Goal: Transaction & Acquisition: Purchase product/service

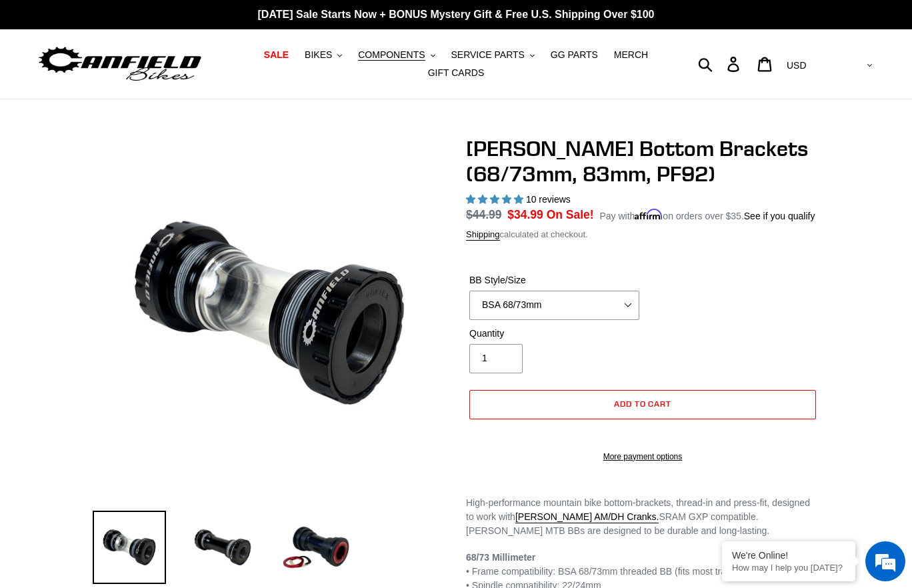
select select "highest-rating"
click at [772, 59] on icon at bounding box center [764, 64] width 15 height 15
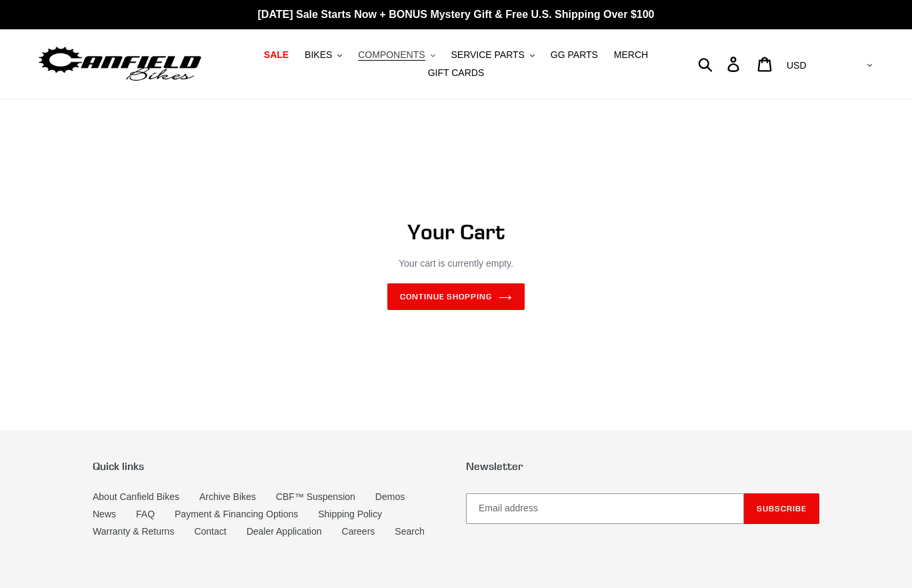
click at [398, 57] on span "COMPONENTS" at bounding box center [391, 54] width 67 height 11
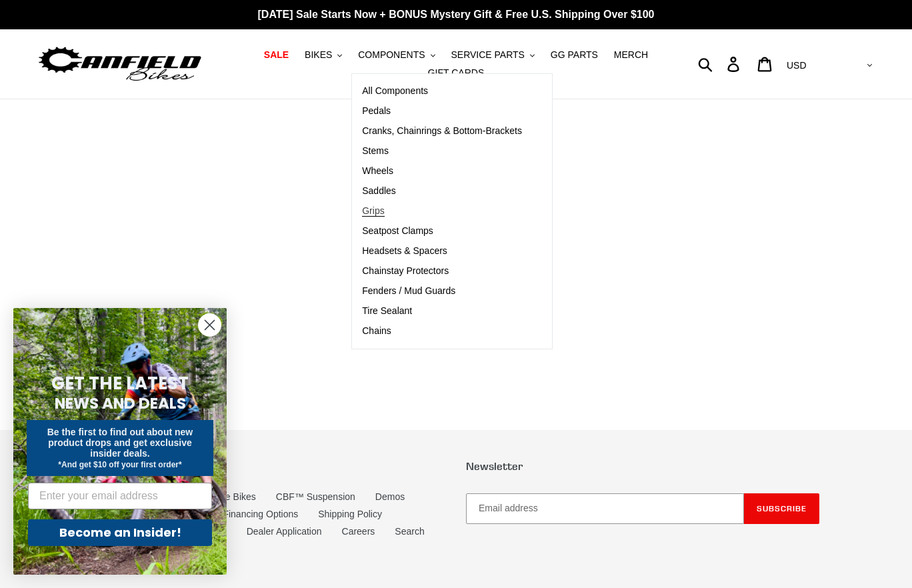
click at [375, 214] on span "Grips" at bounding box center [373, 210] width 22 height 11
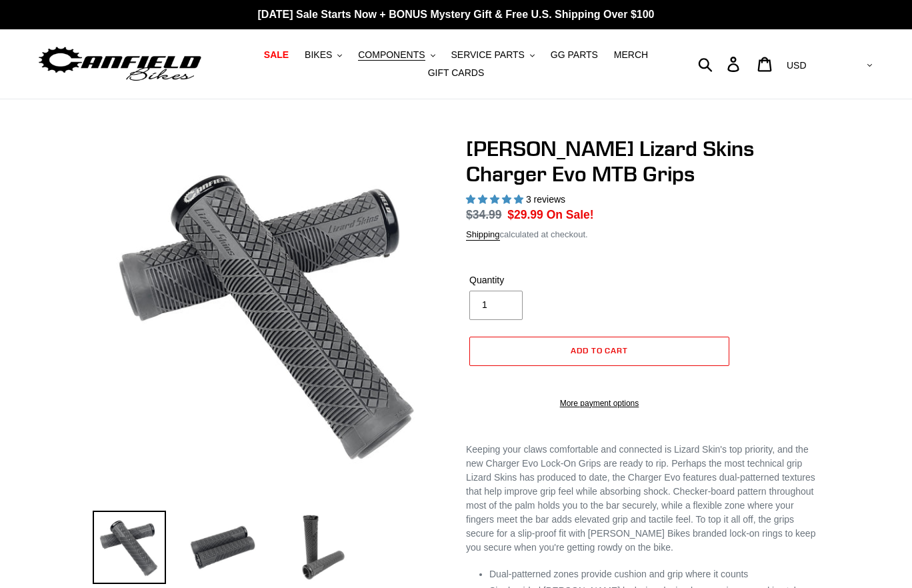
select select "highest-rating"
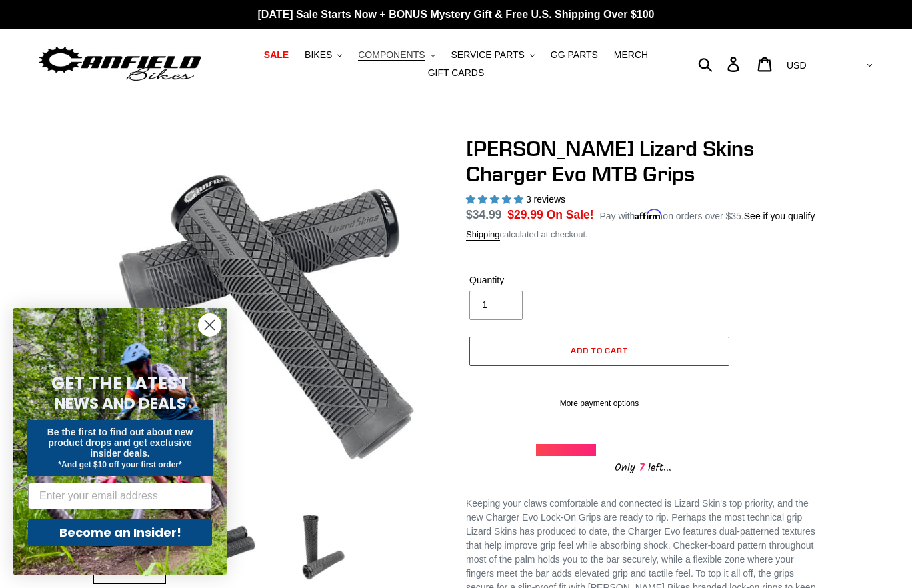
click at [427, 60] on button "COMPONENTS .cls-1{fill:#231f20}" at bounding box center [396, 55] width 90 height 18
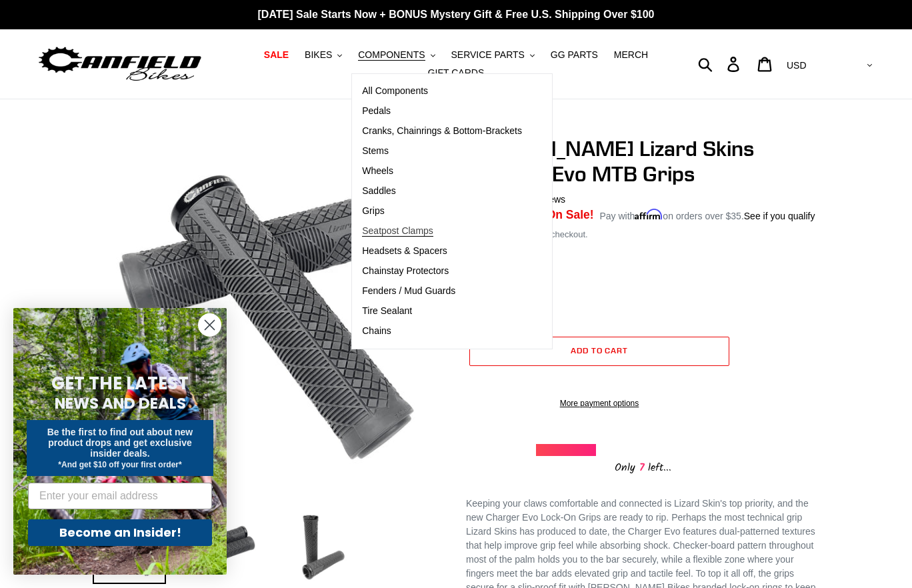
click at [416, 232] on span "Seatpost Clamps" at bounding box center [397, 230] width 71 height 11
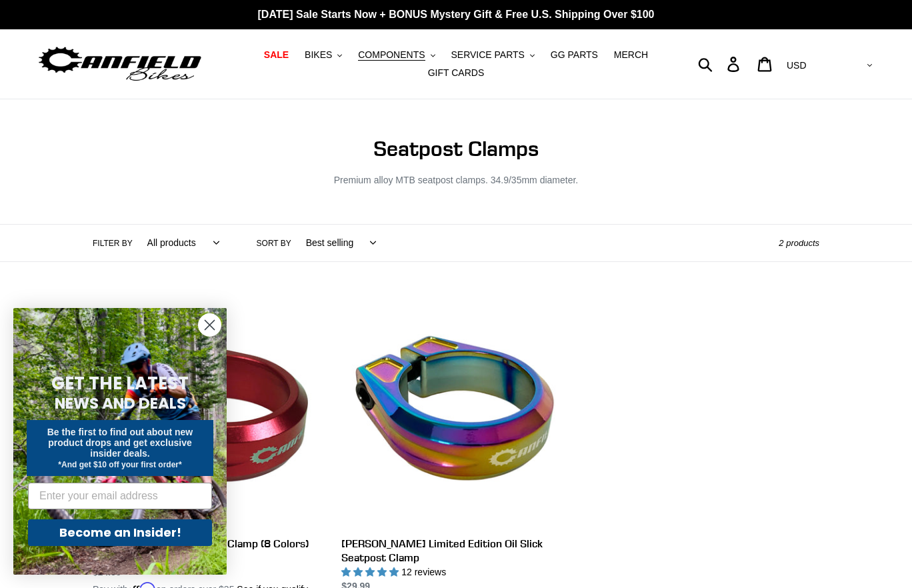
click at [214, 325] on circle "Close dialog" at bounding box center [210, 325] width 22 height 22
